Goal: Task Accomplishment & Management: Complete application form

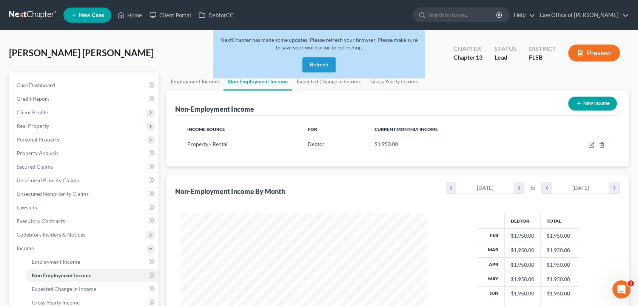
click at [311, 69] on button "Refresh" at bounding box center [318, 64] width 33 height 15
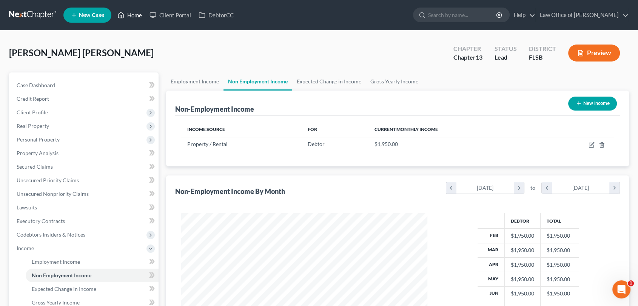
click at [138, 13] on link "Home" at bounding box center [130, 15] width 32 height 14
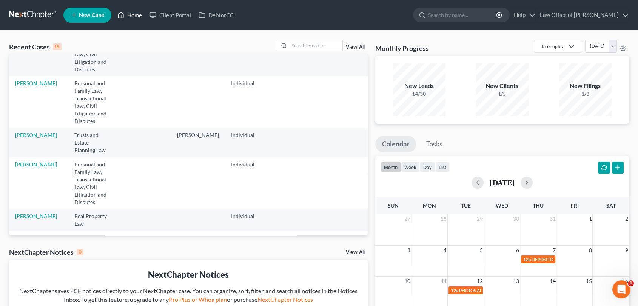
scroll to position [278, 0]
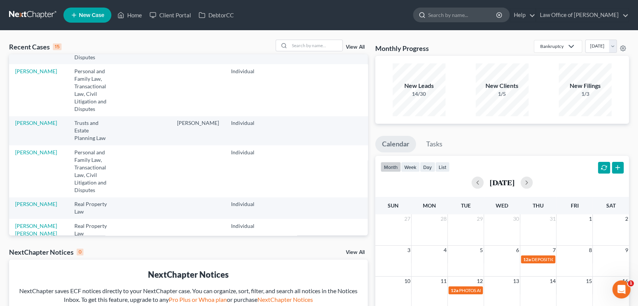
click at [454, 17] on input "search" at bounding box center [462, 15] width 69 height 14
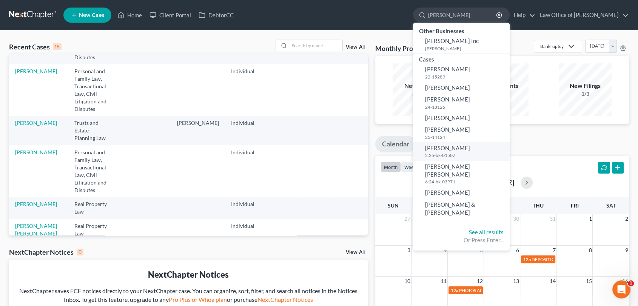
type input "[PERSON_NAME]"
click at [453, 148] on span "[PERSON_NAME]" at bounding box center [447, 148] width 45 height 7
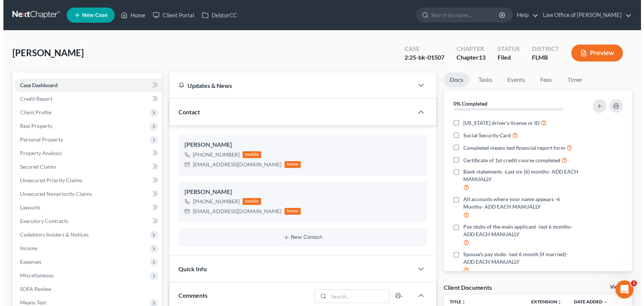
scroll to position [2156, 0]
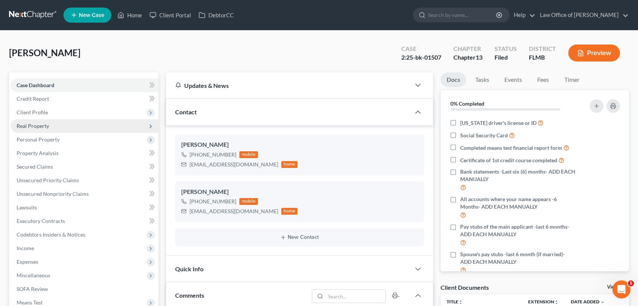
click at [36, 124] on span "Real Property" at bounding box center [33, 126] width 32 height 6
click at [45, 124] on span "Real Property" at bounding box center [33, 126] width 32 height 6
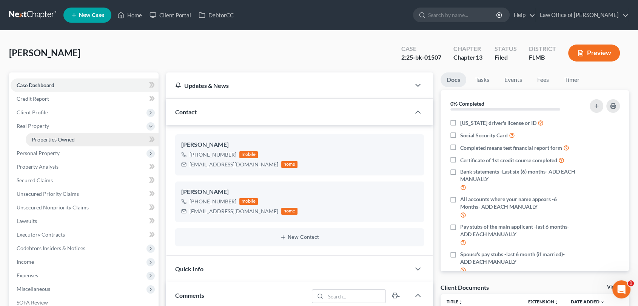
click at [57, 139] on span "Properties Owned" at bounding box center [53, 139] width 43 height 6
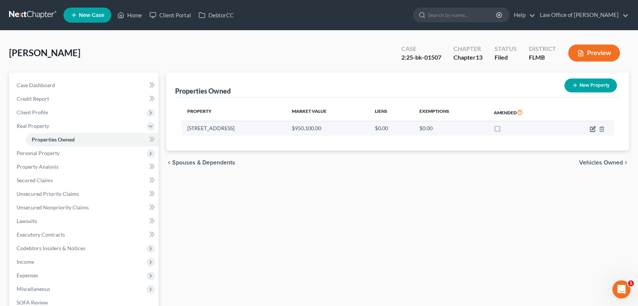
click at [591, 128] on icon "button" at bounding box center [593, 129] width 6 height 6
select select "9"
select select "0"
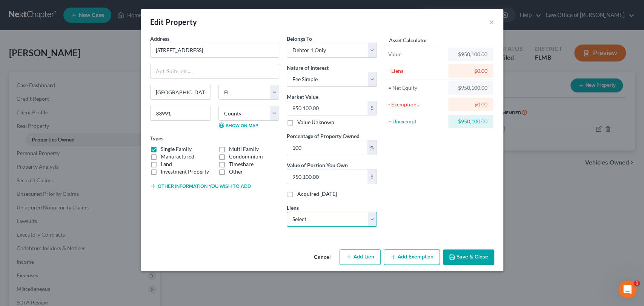
click at [371, 218] on select "Select Deutsche Bank - $0.00 Mortgage Electronic Registration Systems - $0.00 […" at bounding box center [332, 219] width 90 height 15
select select "0"
click at [287, 212] on select "Select Deutsche Bank - $0.00 Mortgage Electronic Registration Systems - $0.00 […" at bounding box center [332, 219] width 90 height 15
select select
select select "35"
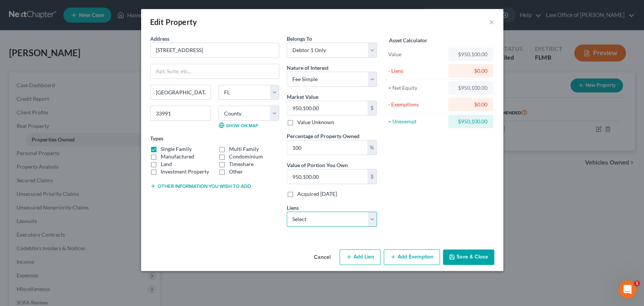
select select "0"
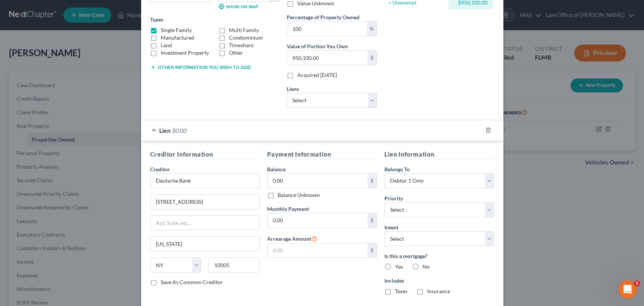
scroll to position [149, 0]
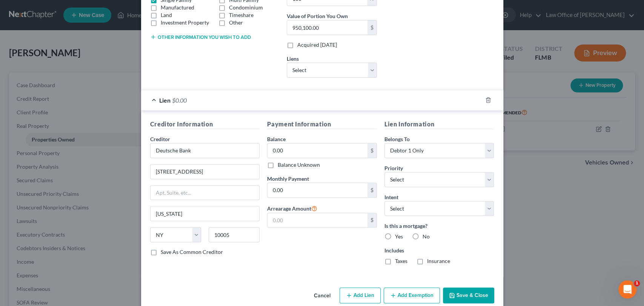
click at [278, 164] on label "Balance Unknown" at bounding box center [299, 165] width 42 height 8
click at [281, 164] on input "Balance Unknown" at bounding box center [283, 163] width 5 height 5
checkbox input "true"
click at [488, 151] on select "Select Debtor 1 Only Debtor 2 Only Debtor 1 And Debtor 2 Only At Least One Of T…" at bounding box center [440, 150] width 110 height 15
select select "3"
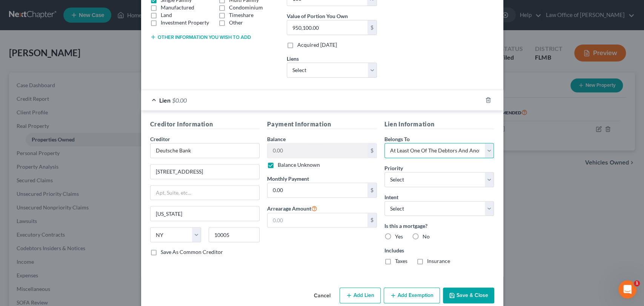
click at [385, 143] on select "Select Debtor 1 Only Debtor 2 Only Debtor 1 And Debtor 2 Only At Least One Of T…" at bounding box center [440, 150] width 110 height 15
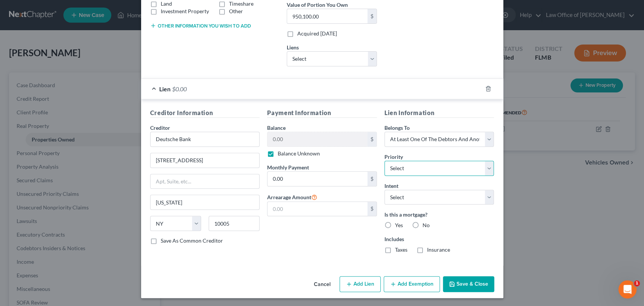
click at [486, 169] on select "Select 1st 2nd 3rd 4th 5th 6th 7th 8th 9th 10th 11th 12th 13th 14th 15th 16th 1…" at bounding box center [440, 168] width 110 height 15
select select "0"
click at [385, 161] on select "Select 1st 2nd 3rd 4th 5th 6th 7th 8th 9th 10th 11th 12th 13th 14th 15th 16th 1…" at bounding box center [440, 168] width 110 height 15
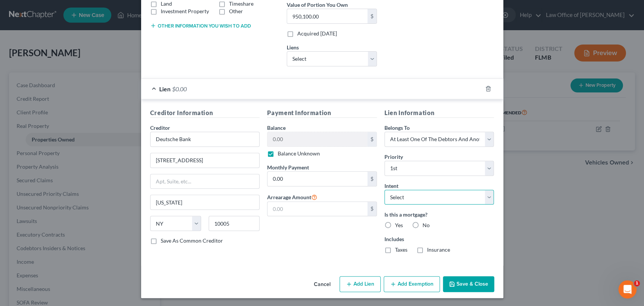
click at [485, 197] on select "Select Surrender Redeem Reaffirm Avoid Other" at bounding box center [440, 197] width 110 height 15
select select "4"
click at [385, 190] on select "Select Surrender Redeem Reaffirm Avoid Other" at bounding box center [440, 197] width 110 height 15
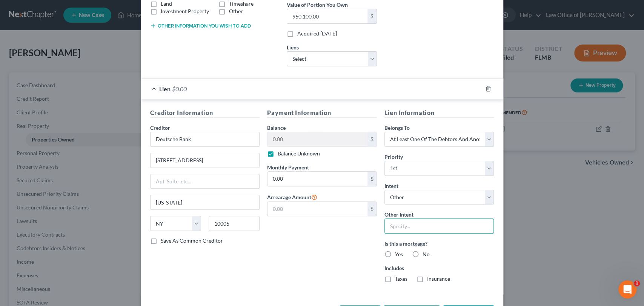
click at [403, 224] on input "text" at bounding box center [440, 226] width 110 height 15
type input "Retain and Pay"
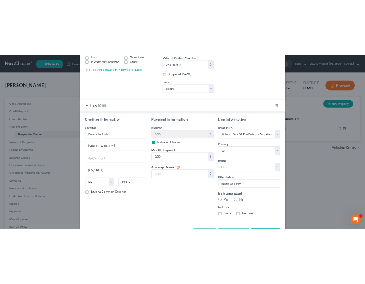
scroll to position [189, 0]
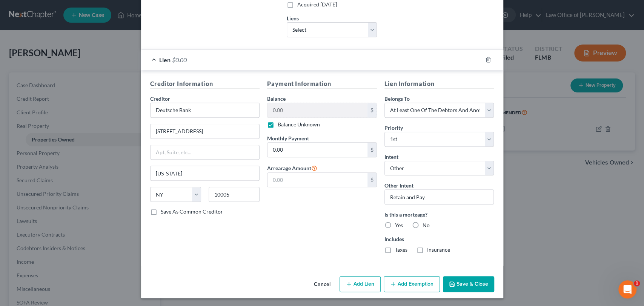
click at [395, 222] on label "Yes" at bounding box center [399, 226] width 8 height 8
click at [398, 222] on input "Yes" at bounding box center [400, 224] width 5 height 5
radio input "true"
click at [395, 246] on label "Taxes" at bounding box center [401, 250] width 12 height 8
click at [398, 246] on input "Taxes" at bounding box center [400, 248] width 5 height 5
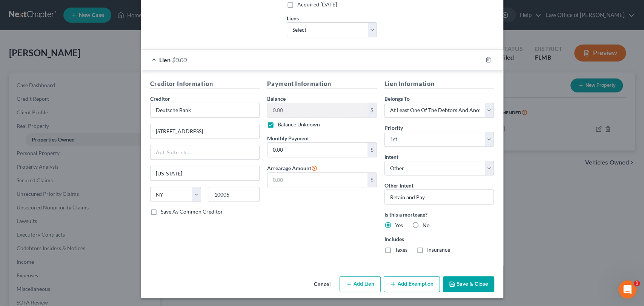
checkbox input "true"
click at [466, 286] on button "Save & Close" at bounding box center [468, 284] width 51 height 16
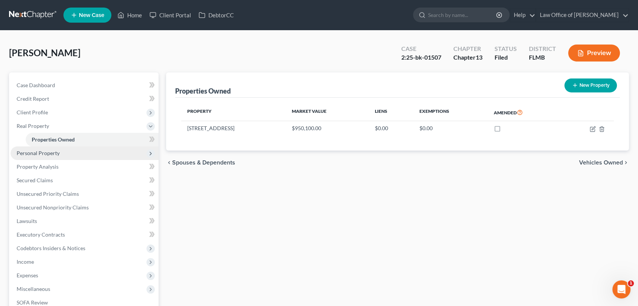
click at [42, 153] on span "Personal Property" at bounding box center [38, 153] width 43 height 6
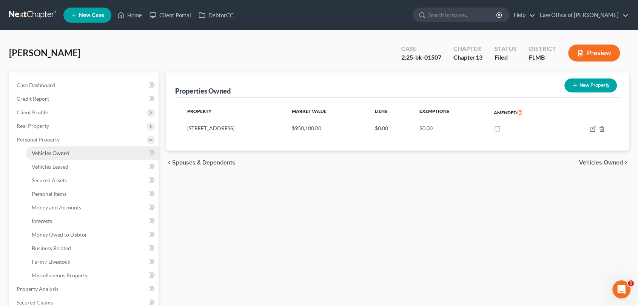
click at [53, 155] on span "Vehicles Owned" at bounding box center [51, 153] width 38 height 6
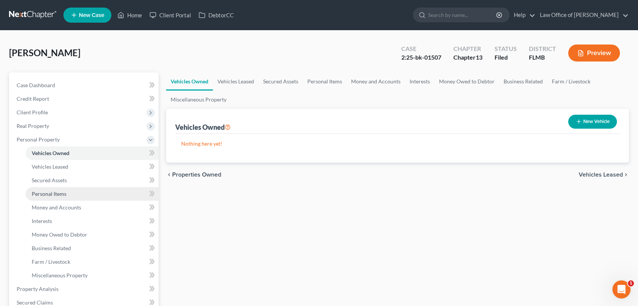
click at [52, 193] on span "Personal Items" at bounding box center [49, 194] width 35 height 6
